Goal: Task Accomplishment & Management: Manage account settings

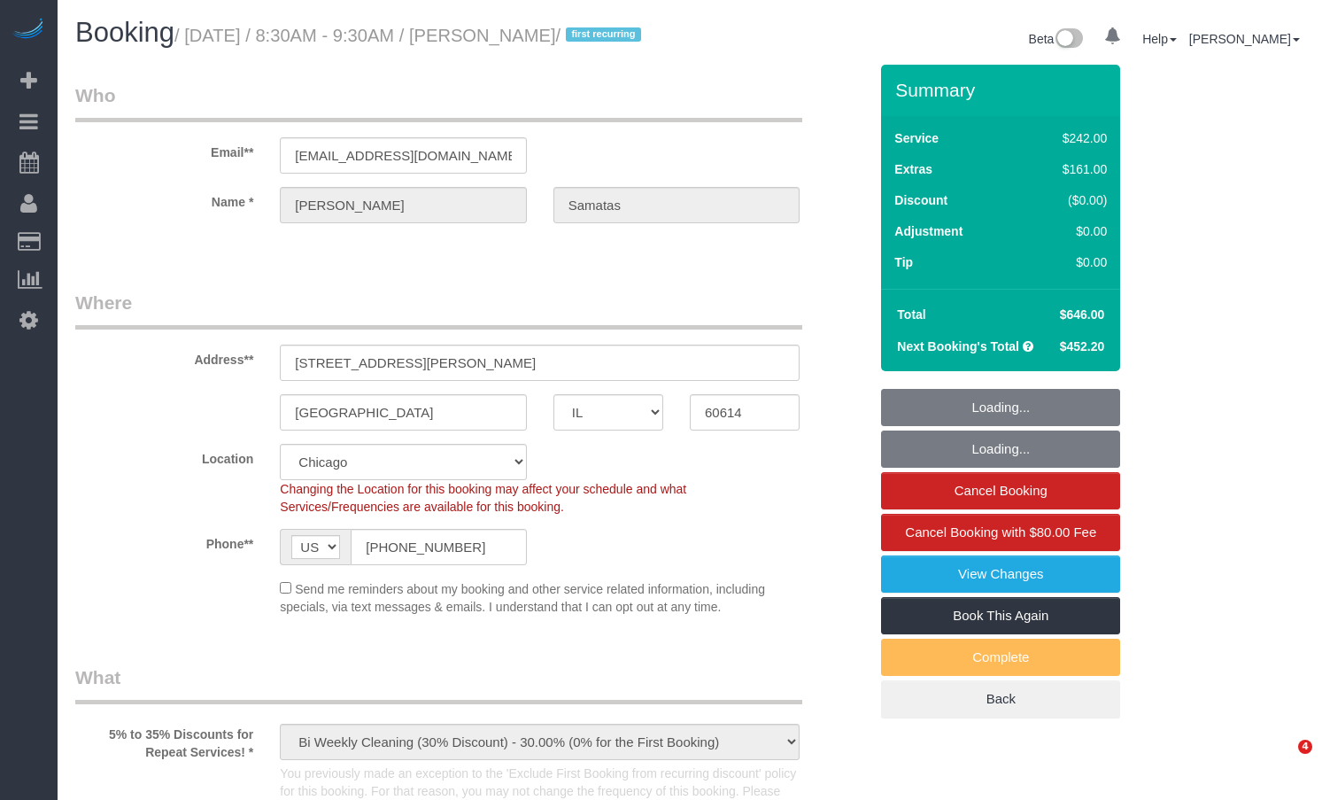
select select "IL"
select select "number:1"
select select "number:58"
select select "number:139"
select select "number:104"
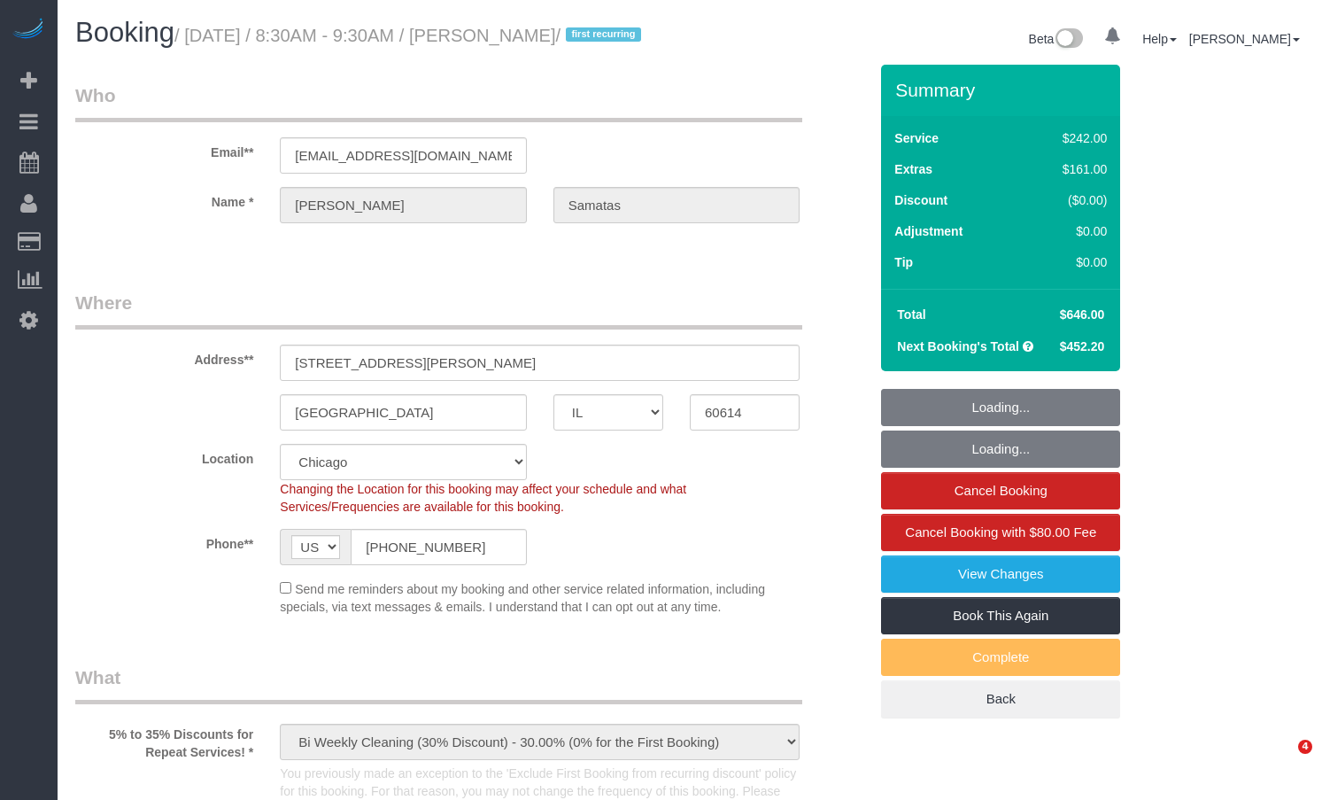
select select "512"
select select "6"
select select "1"
select select "5"
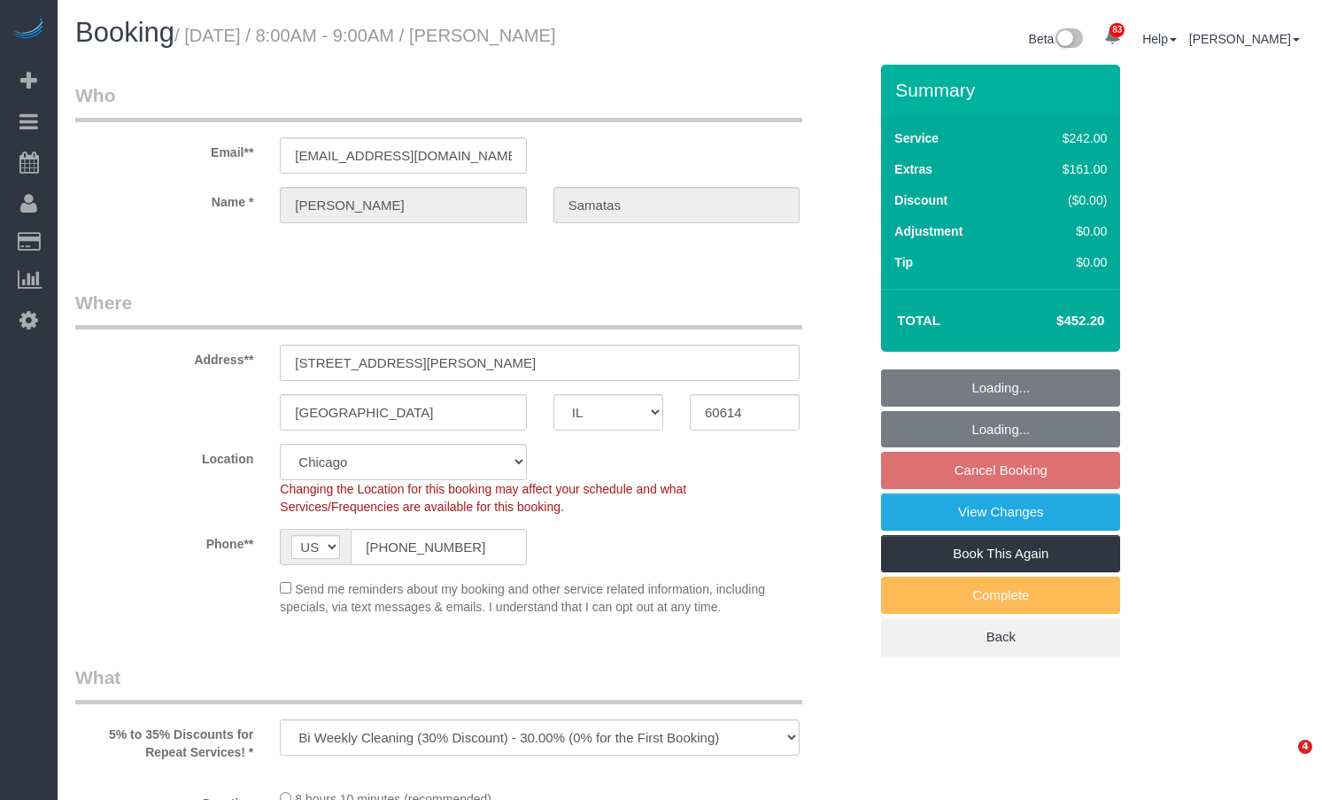
select select "IL"
select select "number:1"
select select "number:58"
select select "number:139"
select select "number:104"
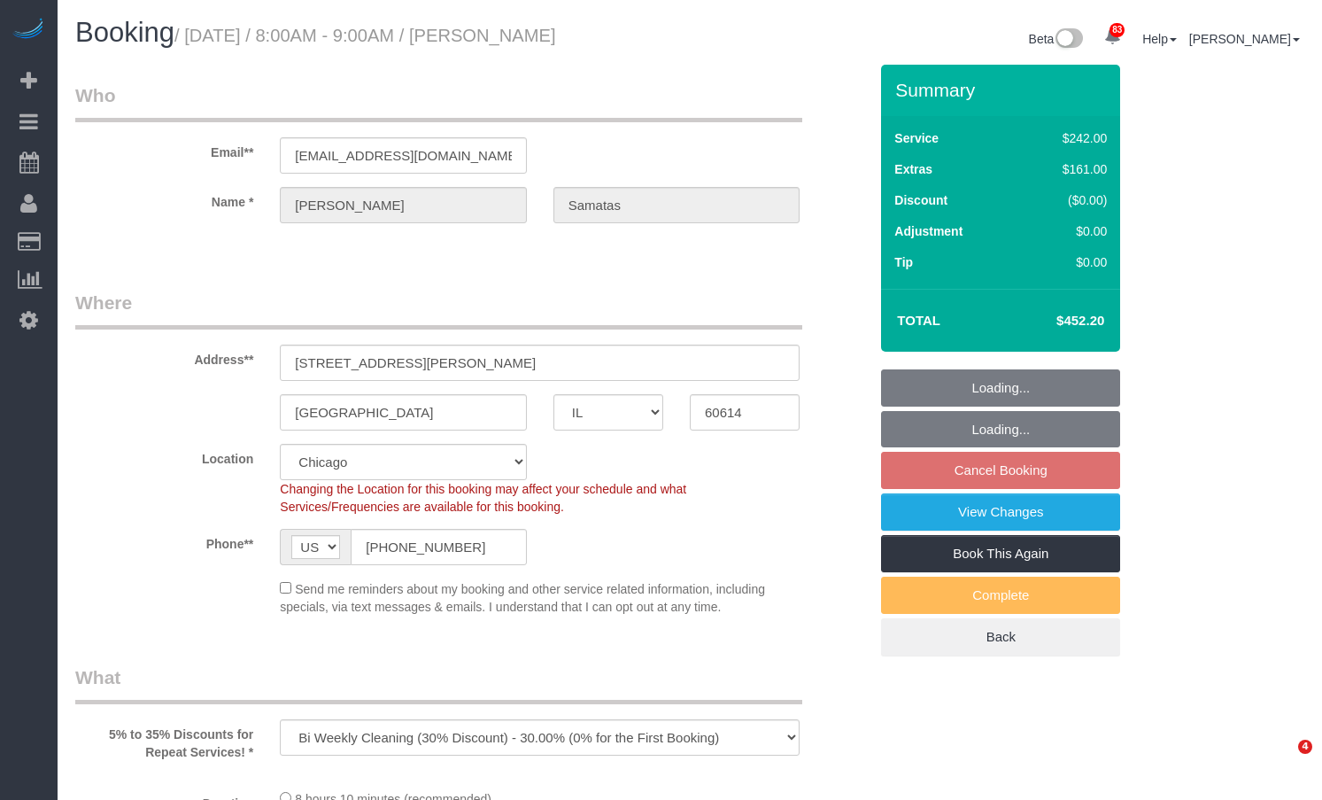
select select "object:1032"
select select "spot1"
select select "512"
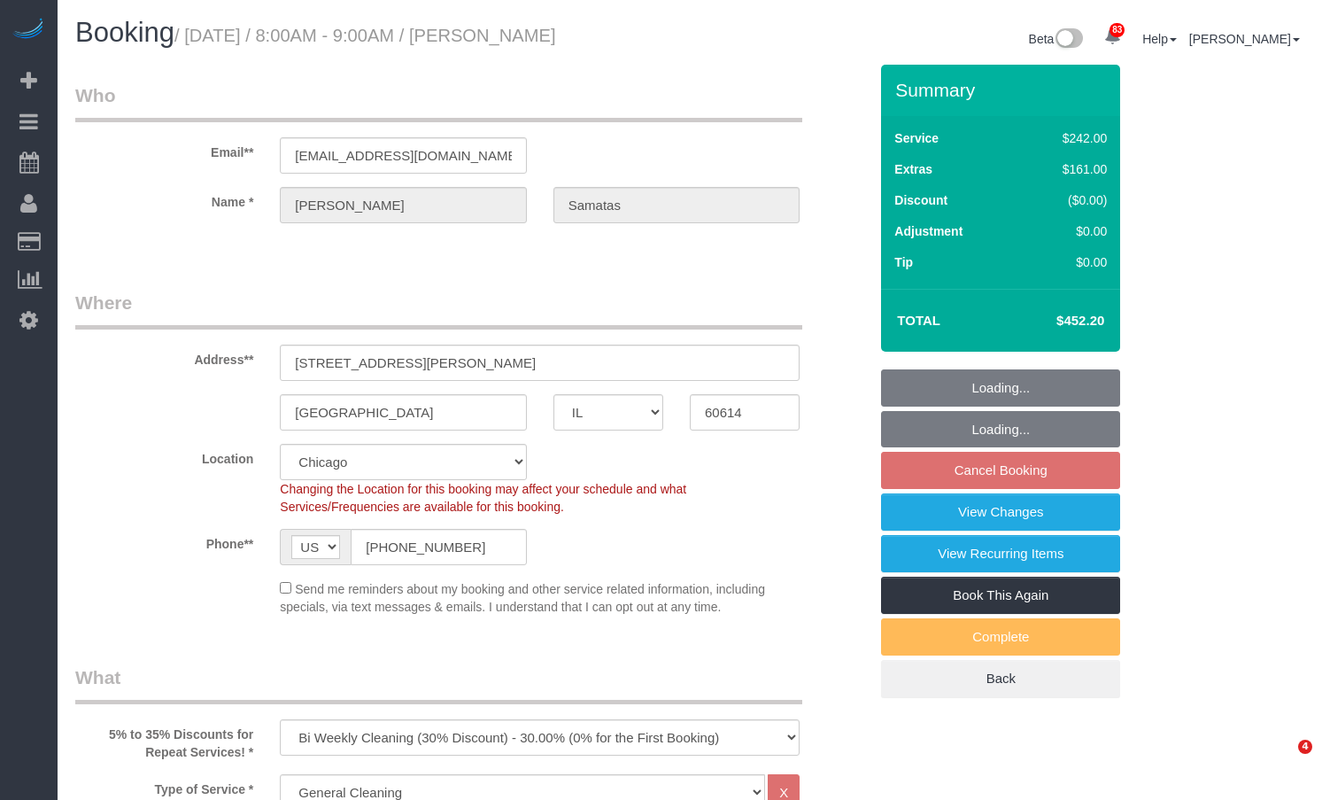
select select "6"
select select "1"
select select "5"
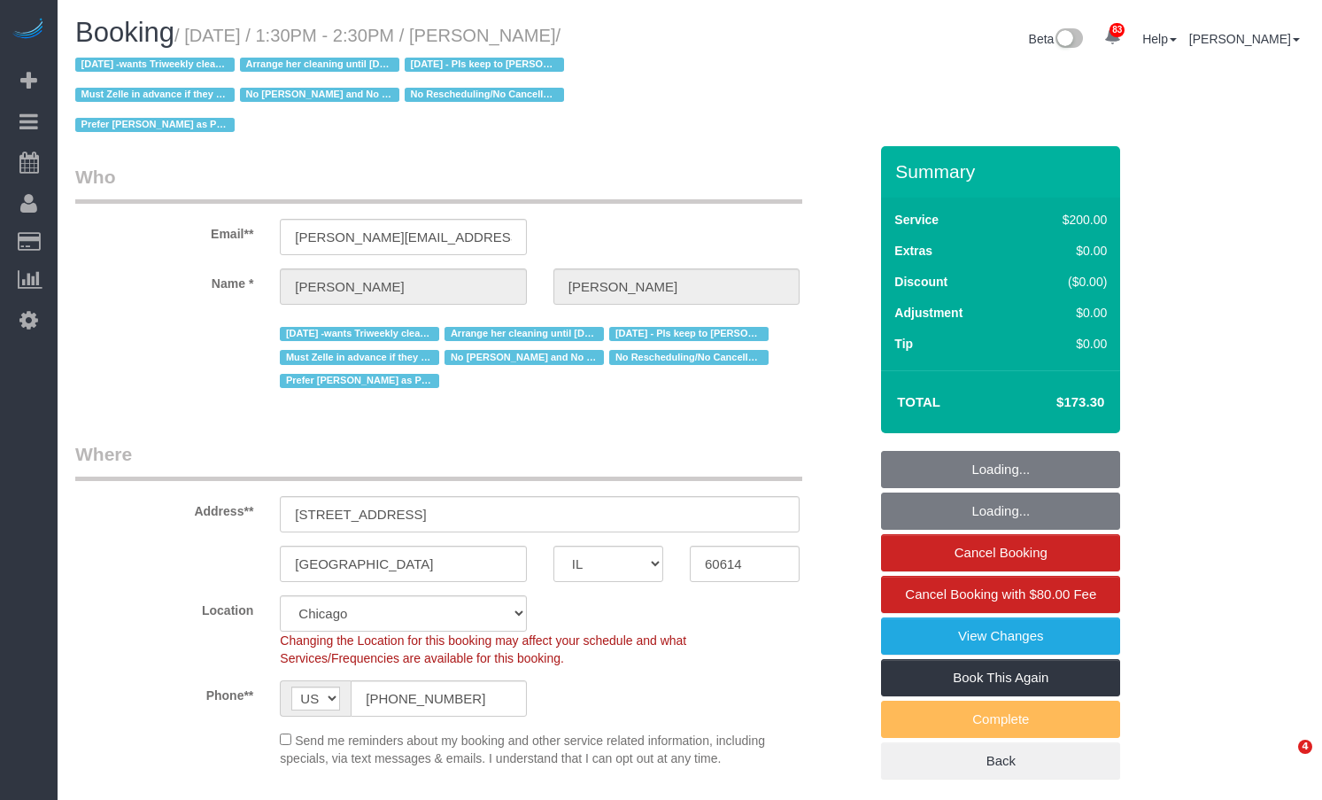
select select "IL"
select select "number:1"
select select "number:58"
select select "number:139"
select select "number:104"
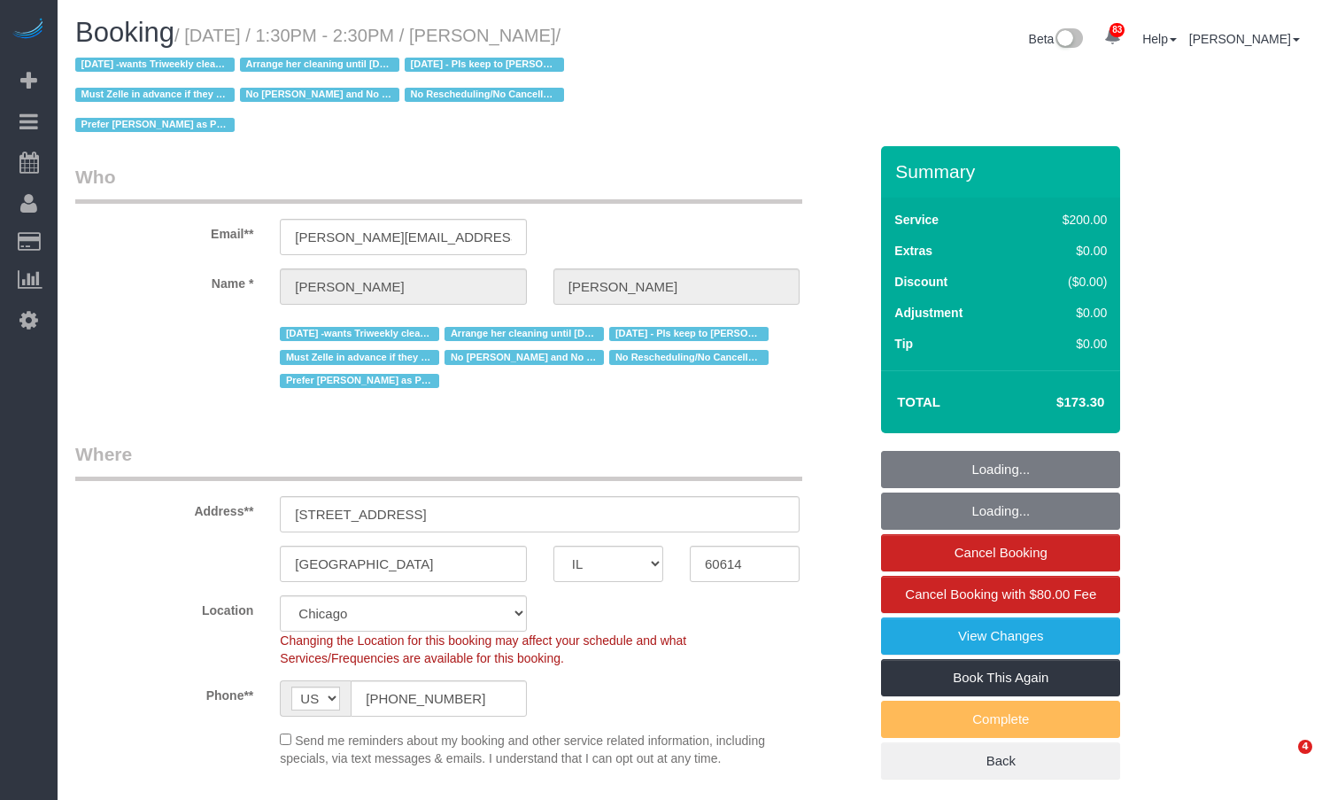
select select "object:1329"
select select "512"
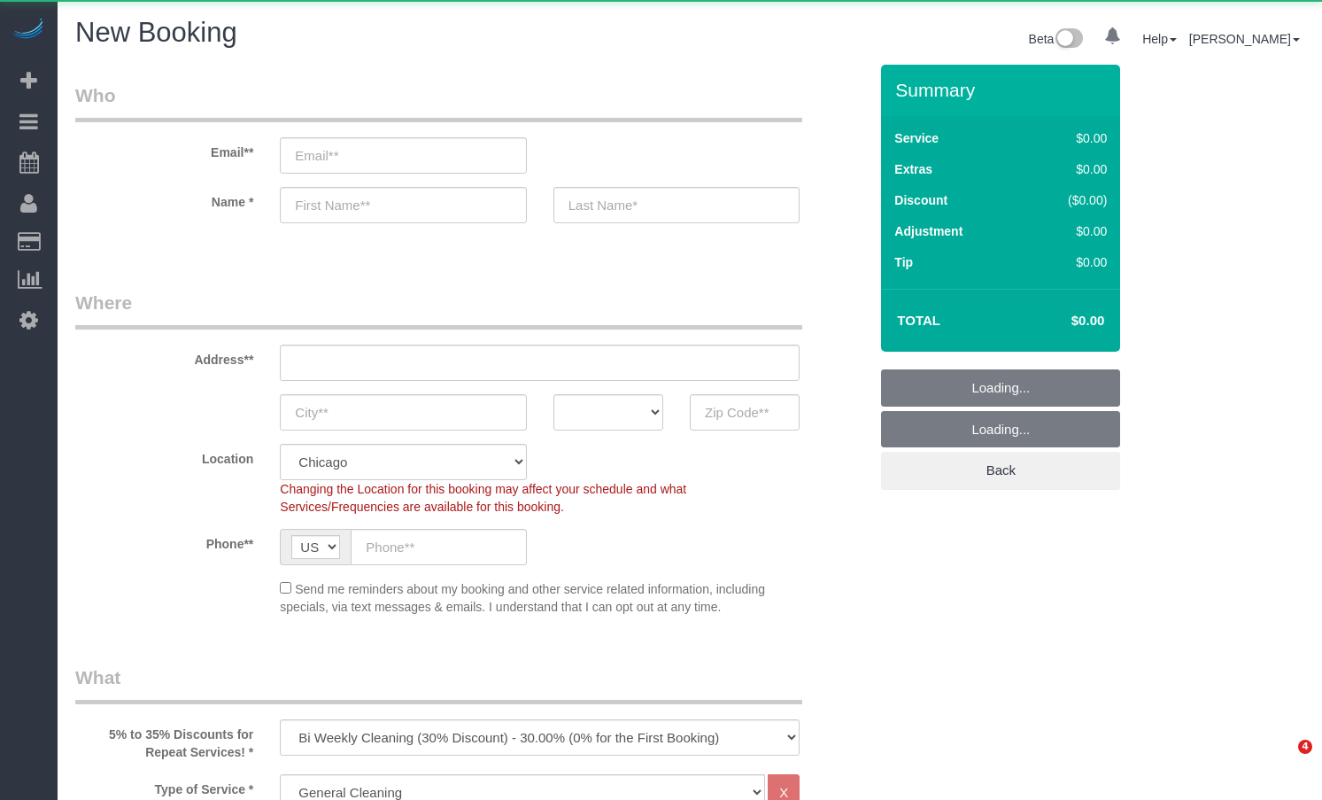
select select "512"
